Goal: Check status: Check status

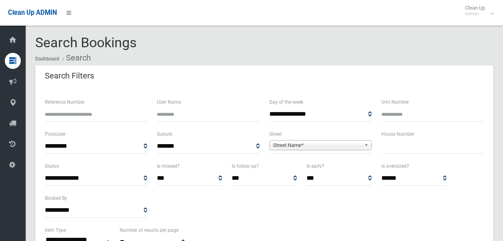
select select
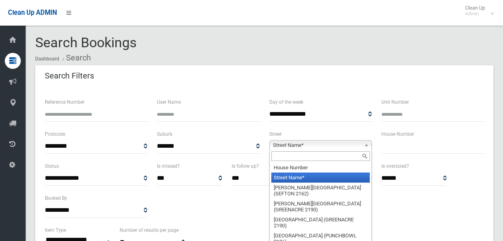
click at [300, 145] on span "Street Name*" at bounding box center [317, 145] width 88 height 10
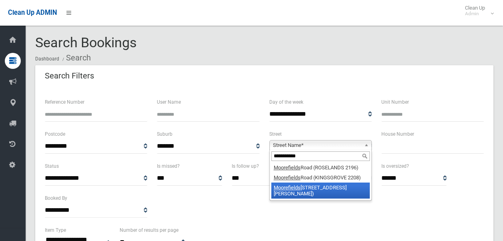
type input "**********"
click at [315, 184] on li "[STREET_ADDRESS][PERSON_NAME])" at bounding box center [320, 190] width 98 height 16
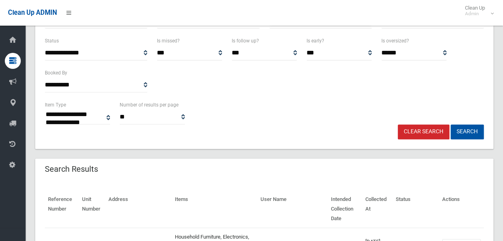
scroll to position [90, 0]
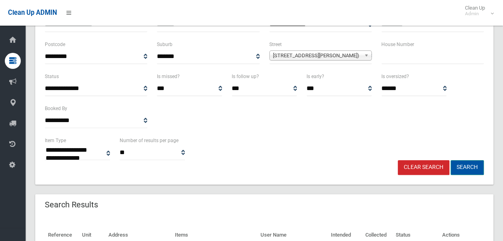
click at [466, 165] on button "Search" at bounding box center [466, 167] width 33 height 15
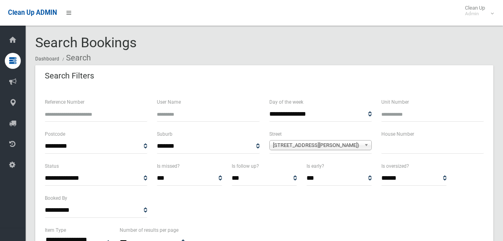
select select
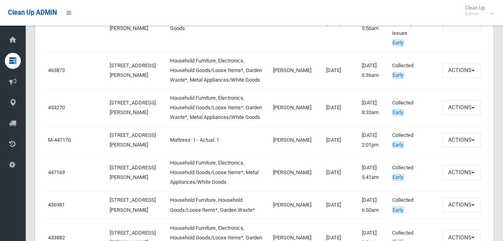
scroll to position [545, 0]
click at [461, 179] on button "Actions" at bounding box center [461, 171] width 38 height 15
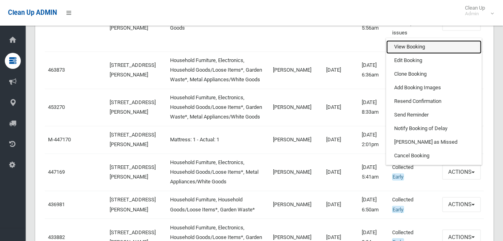
click at [414, 53] on link "View Booking" at bounding box center [433, 47] width 95 height 14
